Goal: Information Seeking & Learning: Learn about a topic

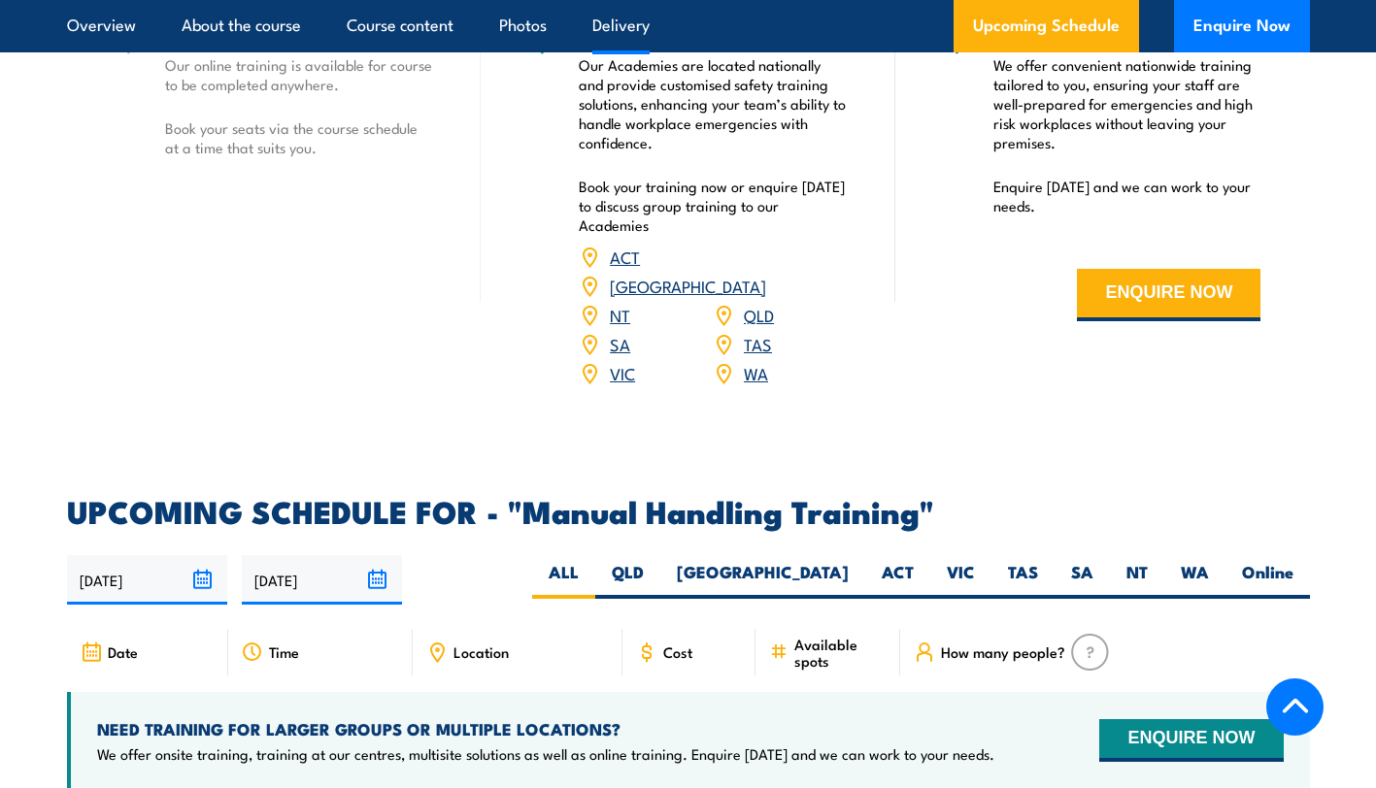
scroll to position [2505, 0]
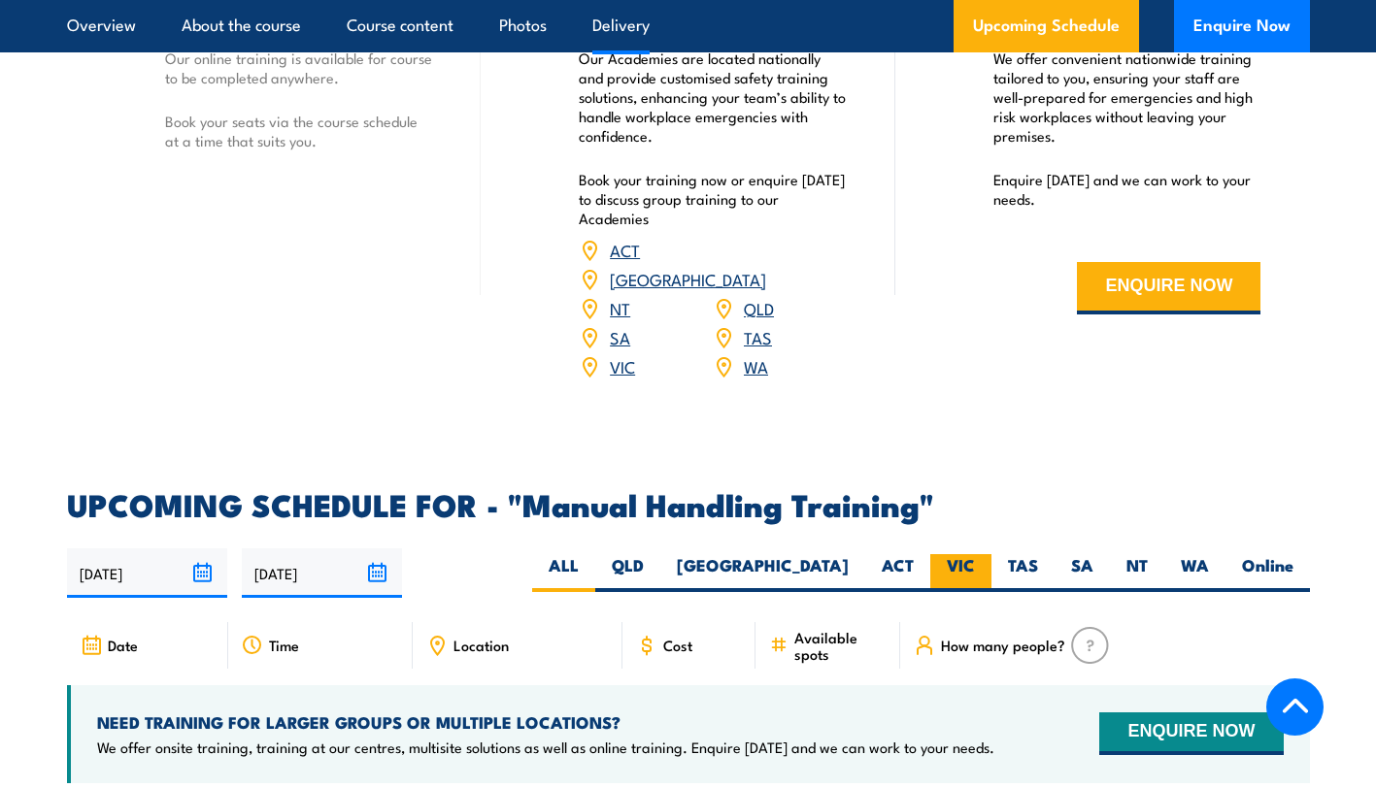
click at [964, 554] on label "VIC" at bounding box center [960, 573] width 61 height 38
click at [975, 554] on input "VIC" at bounding box center [981, 560] width 13 height 13
radio input "true"
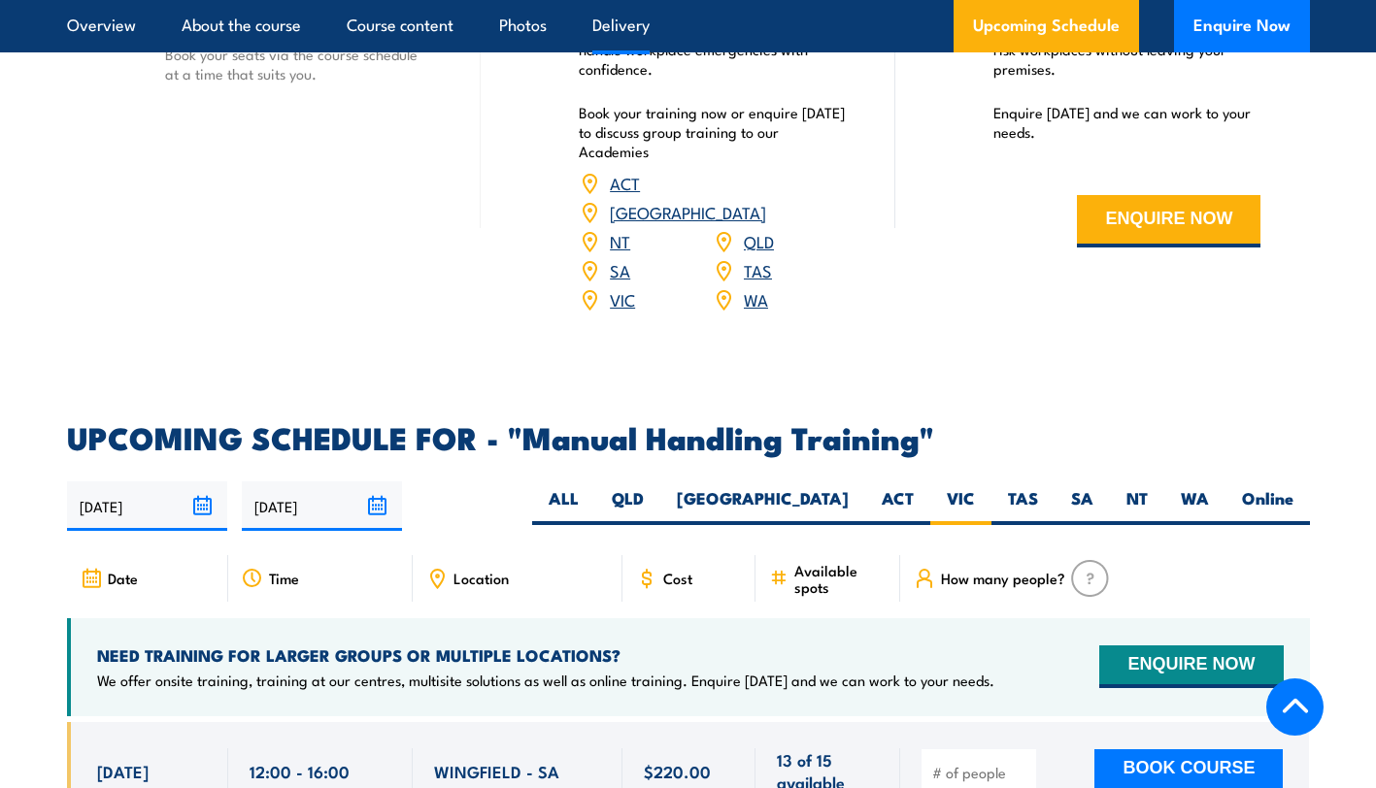
scroll to position [2583, 0]
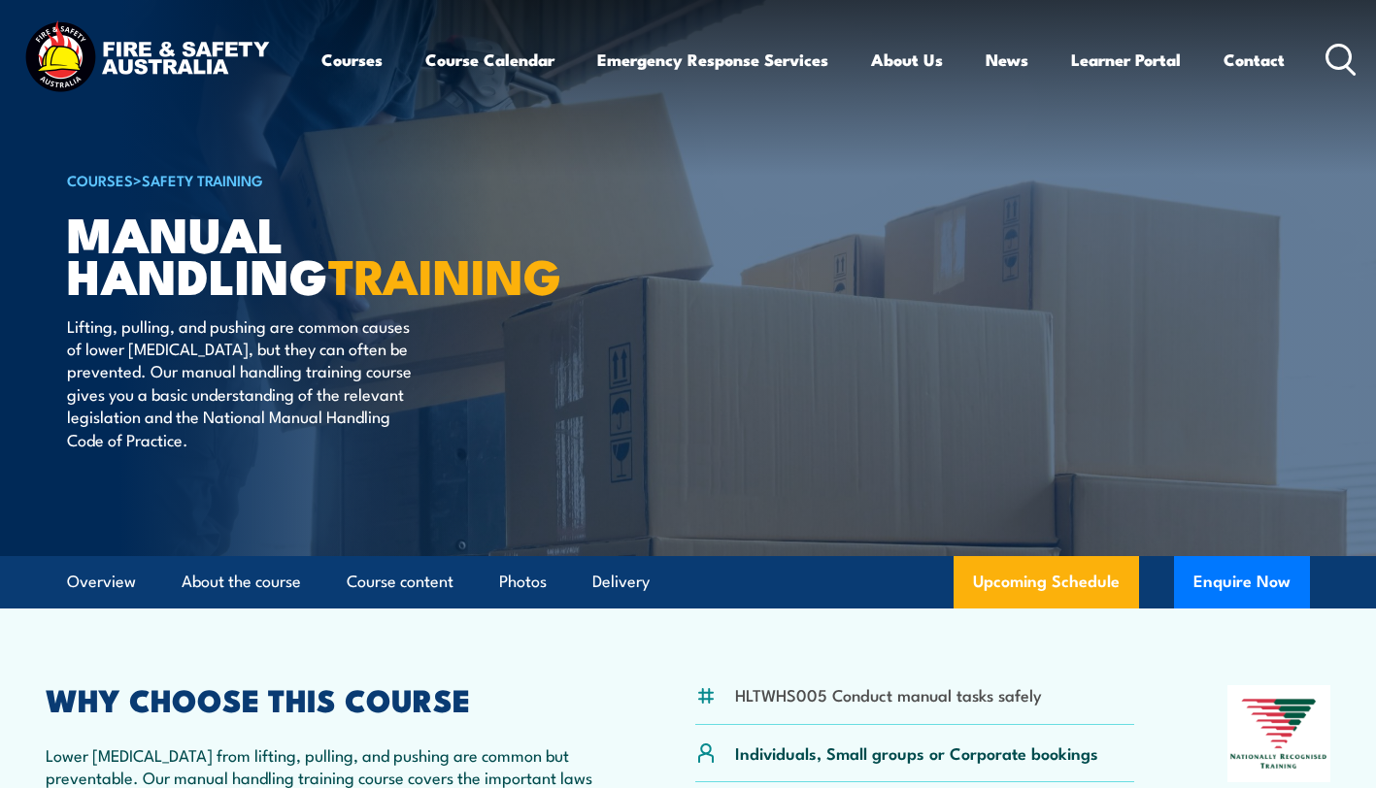
click at [786, 700] on li "HLTWHS005 Conduct manual tasks safely" at bounding box center [888, 694] width 307 height 22
copy li "HLTWHS005"
